Goal: Task Accomplishment & Management: Manage account settings

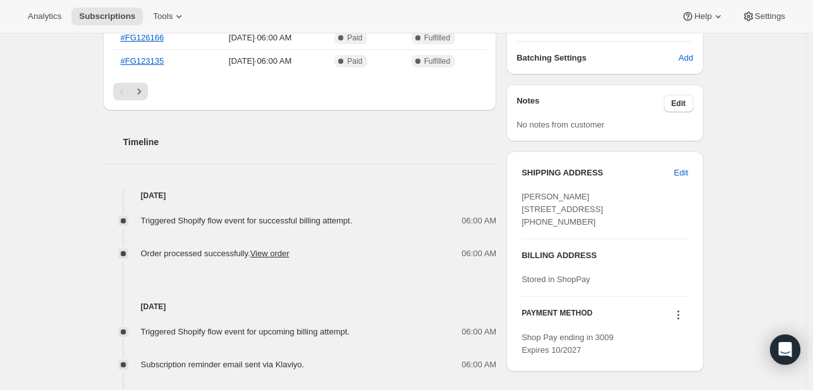
scroll to position [403, 0]
click at [672, 171] on button "Edit" at bounding box center [680, 172] width 29 height 20
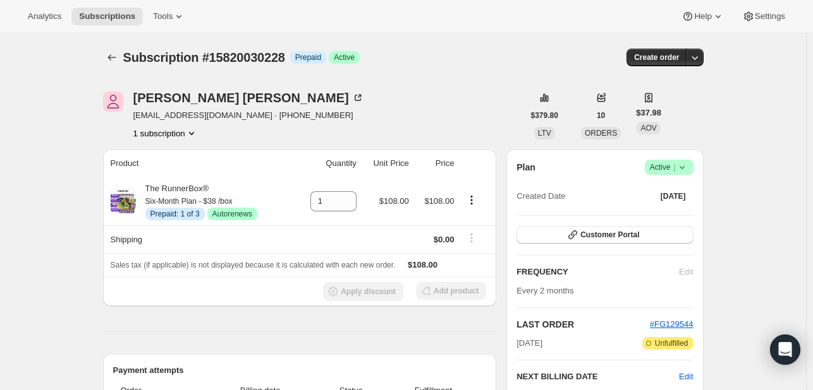
select select "[GEOGRAPHIC_DATA]"
select select "UT"
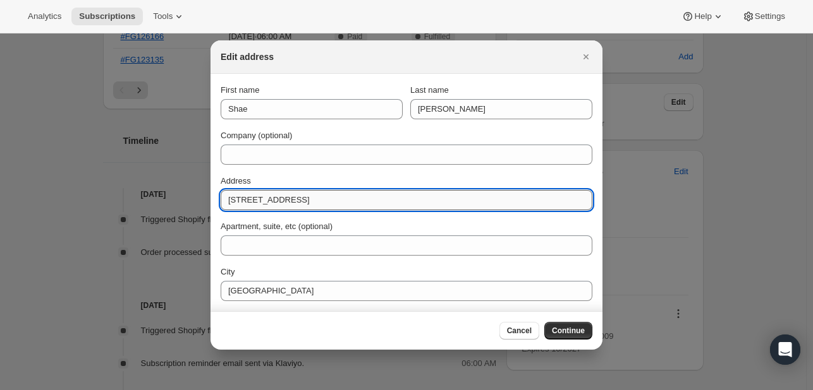
click at [257, 208] on input "[STREET_ADDRESS]" at bounding box center [407, 200] width 372 height 20
paste input "[STREET_ADDRESS]"
click at [257, 208] on input "[STREET_ADDRESS]" at bounding box center [407, 200] width 372 height 20
type input "327 S 1200 E"
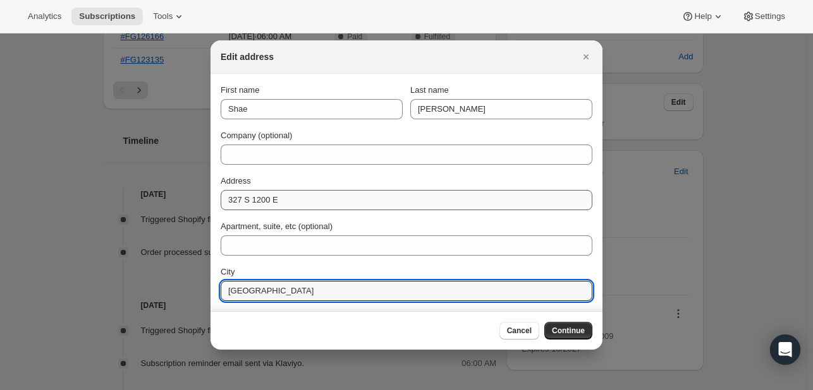
scroll to position [91, 0]
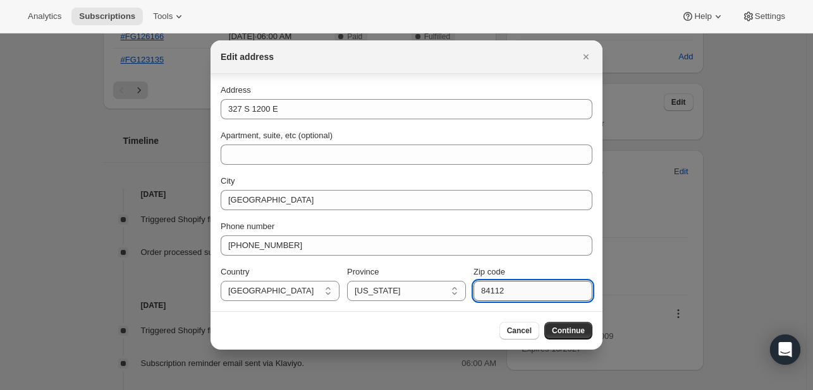
click at [533, 287] on input "84112" at bounding box center [532, 291] width 119 height 20
paste input "0"
type input "84102"
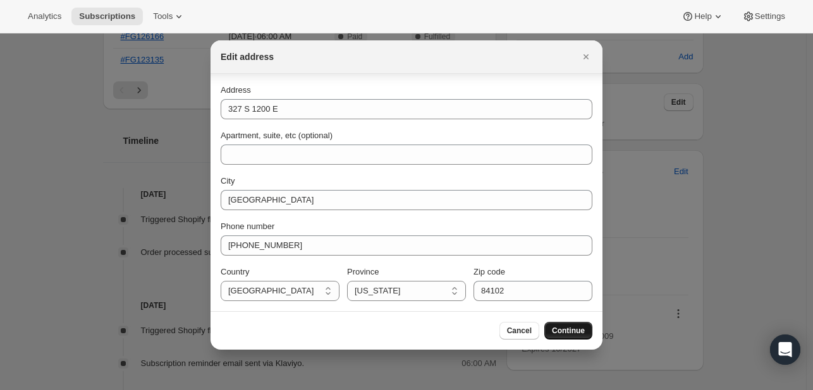
click at [552, 336] on button "Continue" at bounding box center [568, 331] width 48 height 18
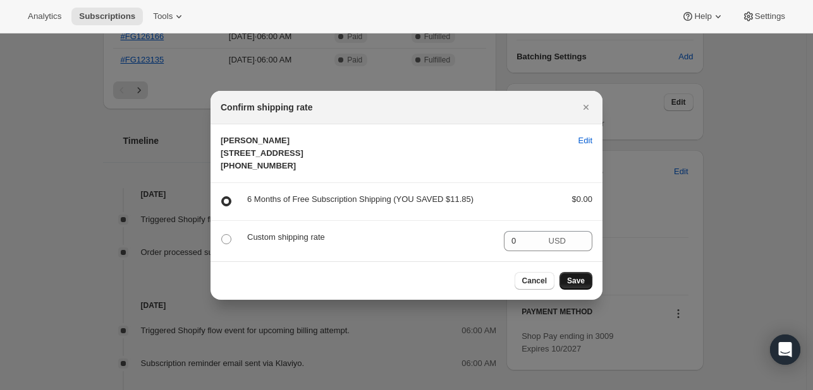
click at [578, 286] on span "Save" at bounding box center [576, 281] width 18 height 10
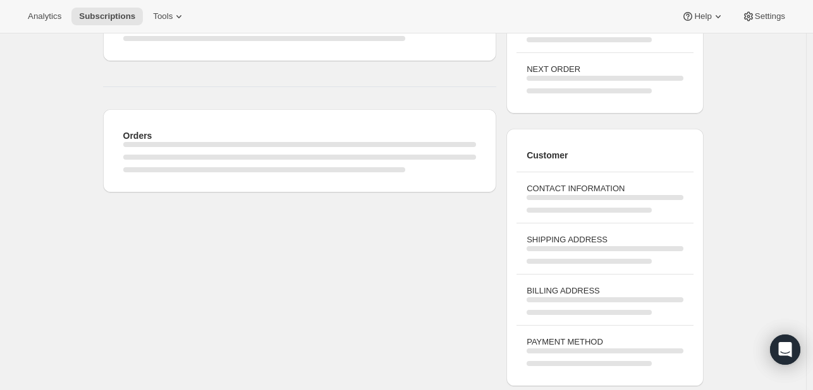
scroll to position [403, 0]
